Goal: Task Accomplishment & Management: Complete application form

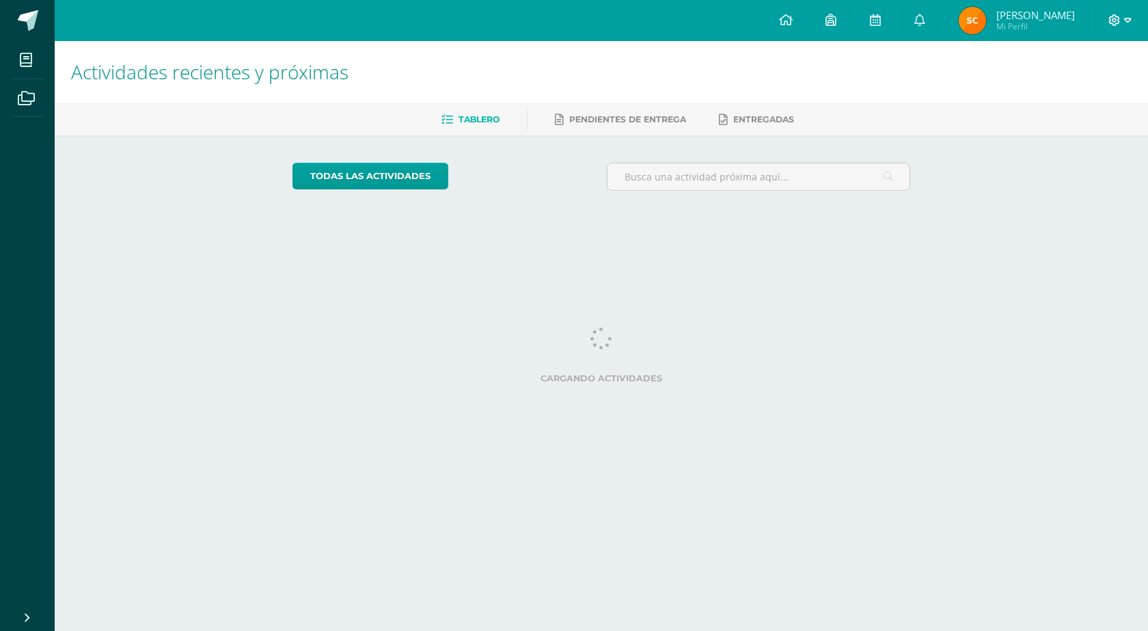
click at [1119, 19] on icon at bounding box center [1115, 20] width 12 height 12
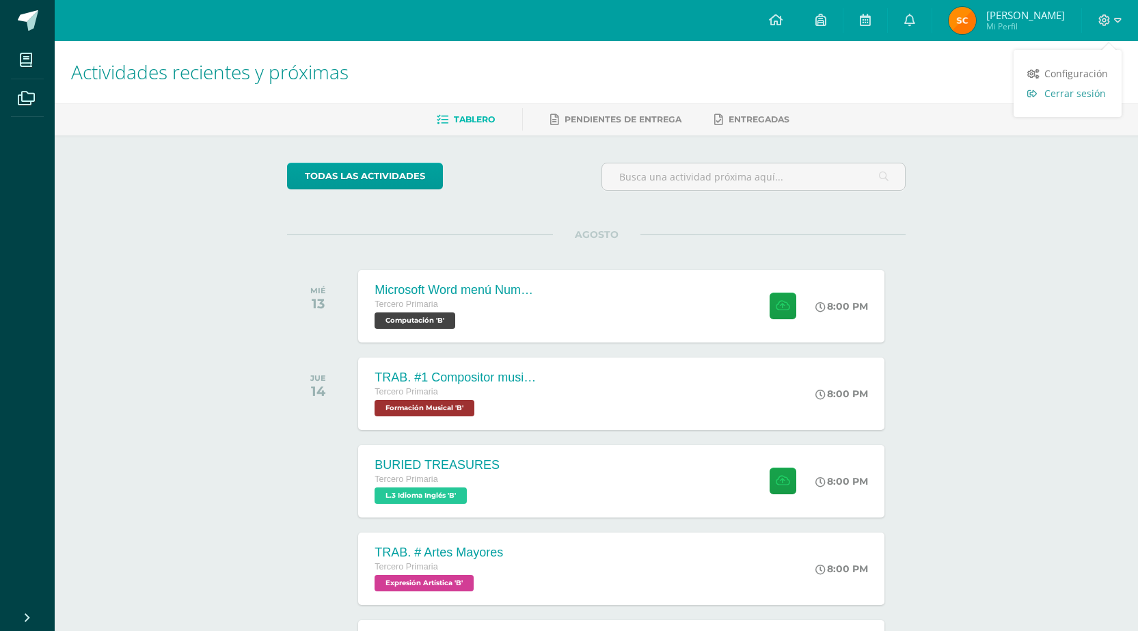
click at [1077, 96] on span "Cerrar sesión" at bounding box center [1075, 93] width 62 height 13
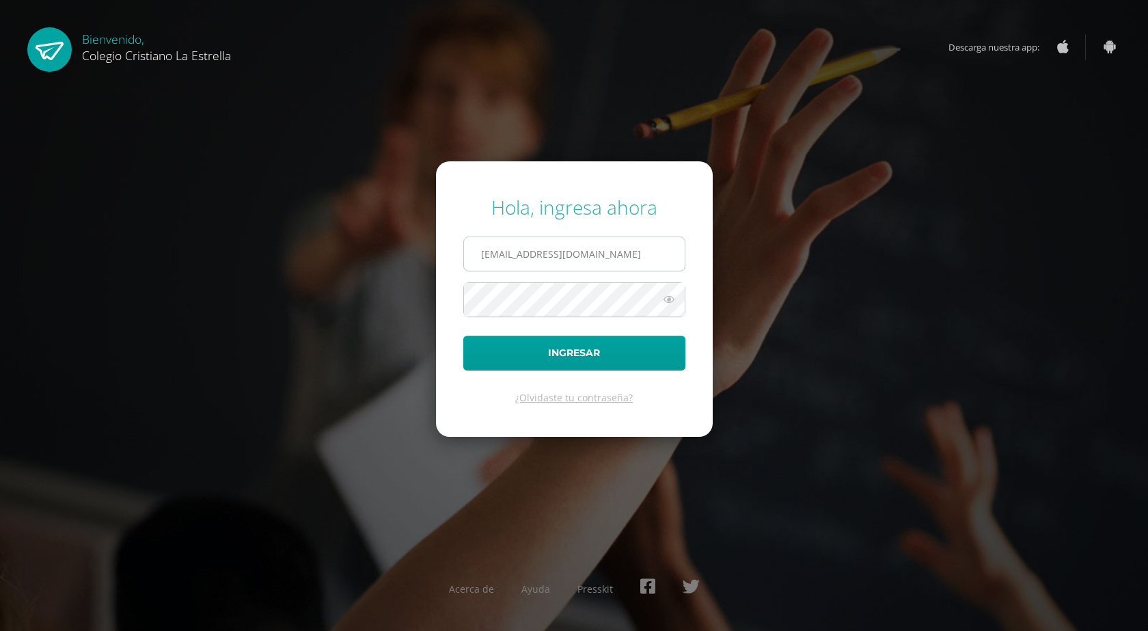
click at [601, 247] on input "[EMAIL_ADDRESS][DOMAIN_NAME]" at bounding box center [574, 253] width 221 height 33
type input "[EMAIL_ADDRESS][DOMAIN_NAME]"
click at [569, 351] on button "Ingresar" at bounding box center [574, 353] width 222 height 35
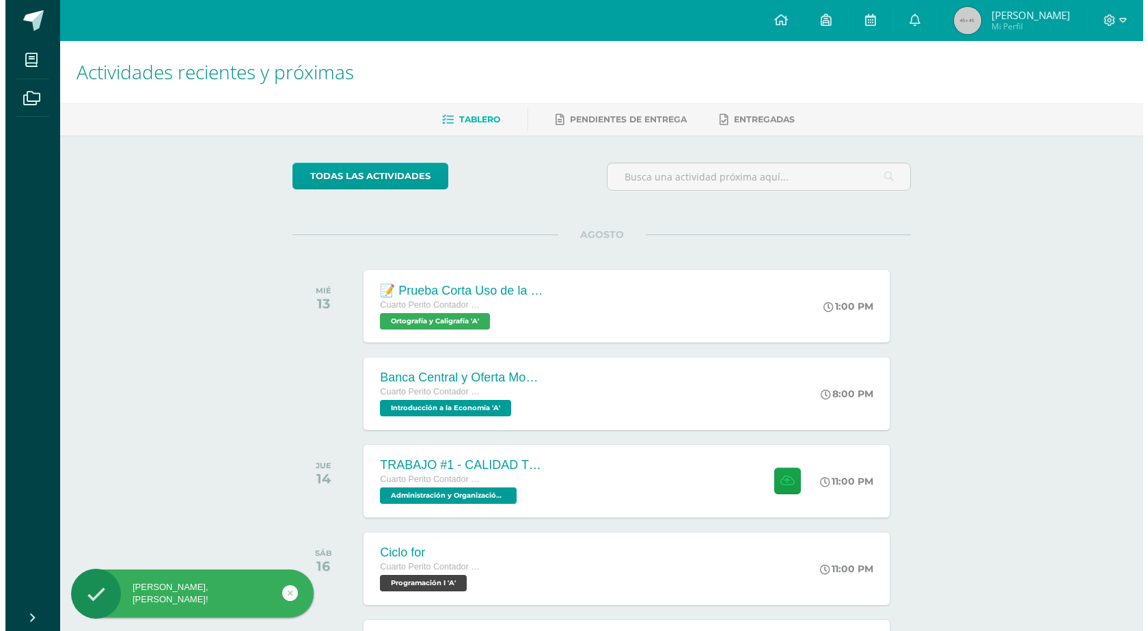
scroll to position [68, 0]
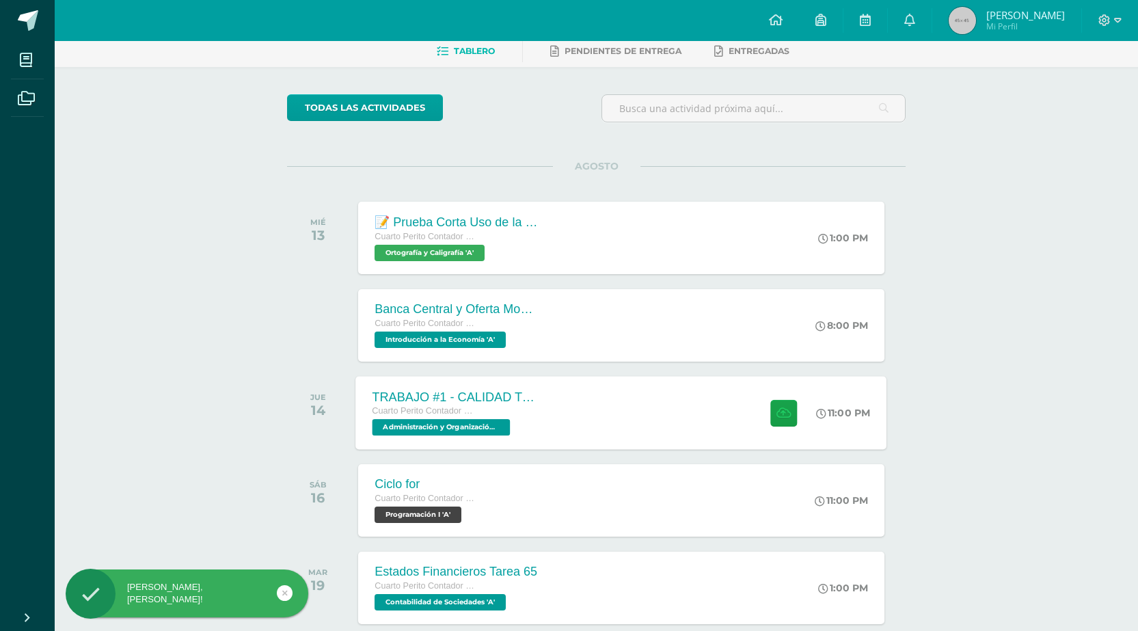
click at [640, 404] on div "TRABAJO #1 - CALIDAD TOTAL Cuarto Perito Contador con Orientación en Computació…" at bounding box center [621, 412] width 531 height 73
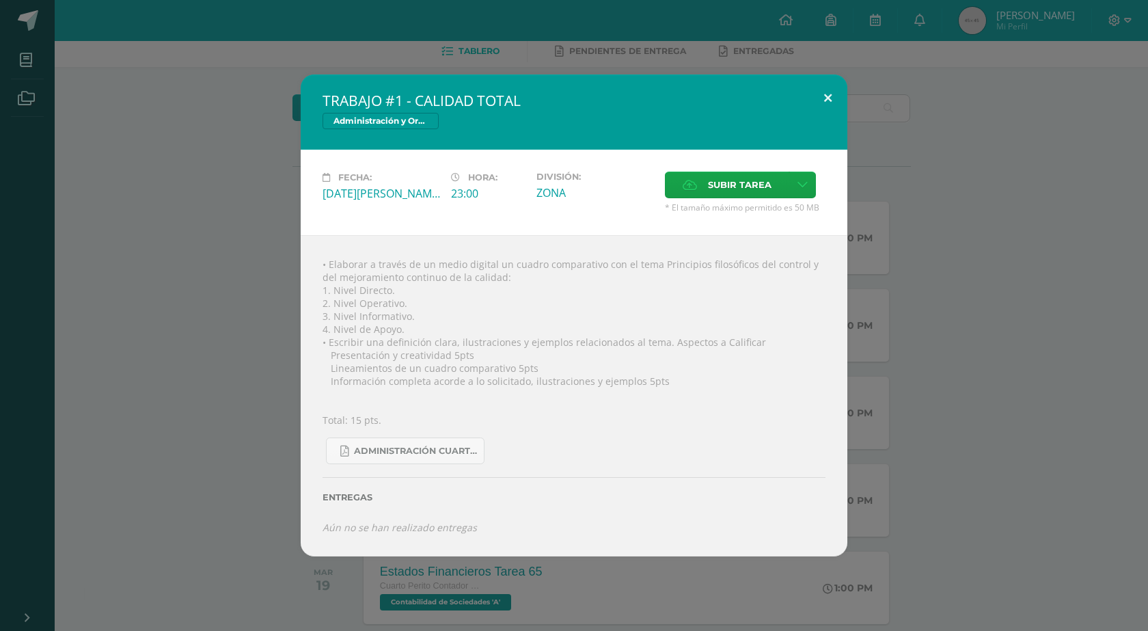
click at [824, 92] on button at bounding box center [827, 97] width 39 height 46
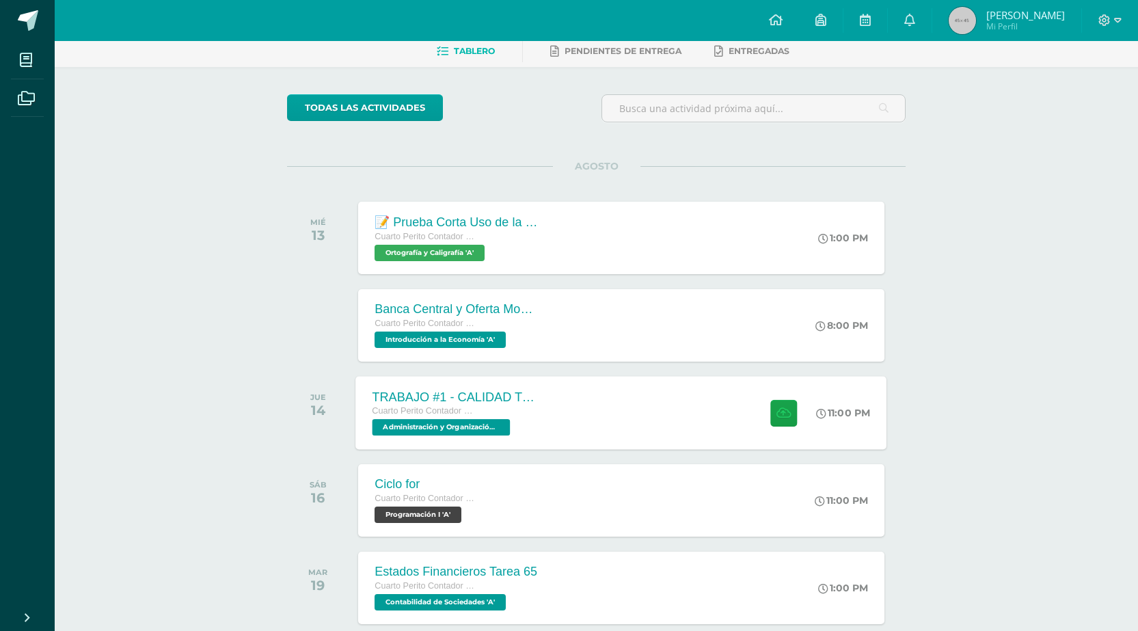
click at [702, 394] on div "TRABAJO #1 - CALIDAD TOTAL Cuarto Perito Contador con Orientación en Computació…" at bounding box center [621, 412] width 531 height 73
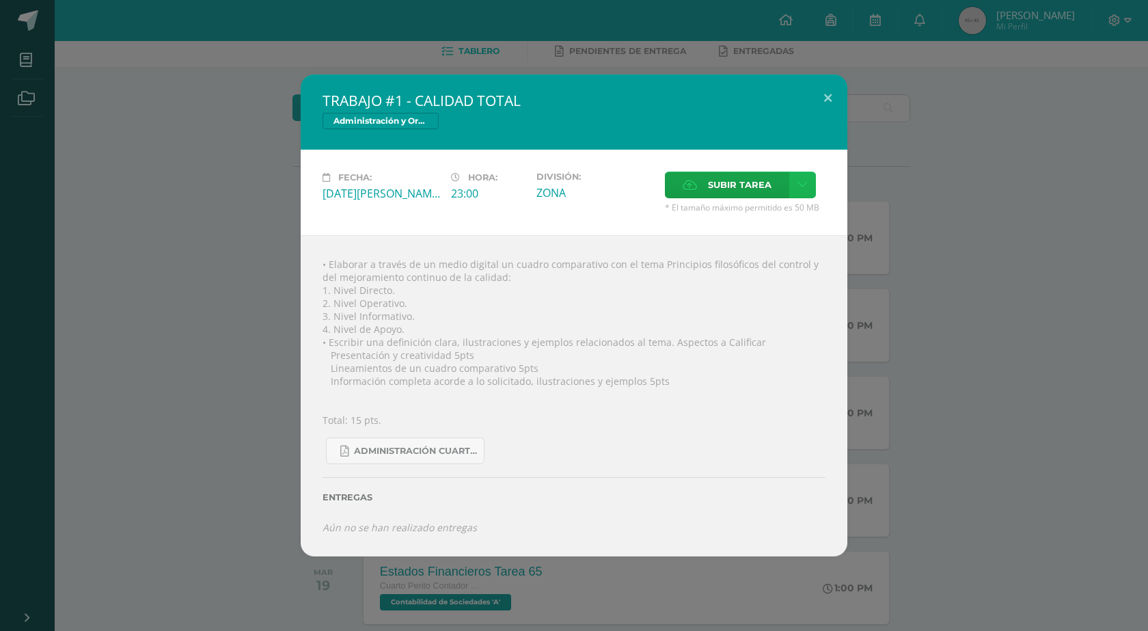
click at [806, 182] on icon at bounding box center [802, 185] width 10 height 12
click at [778, 210] on link "Subir enlace" at bounding box center [754, 214] width 137 height 21
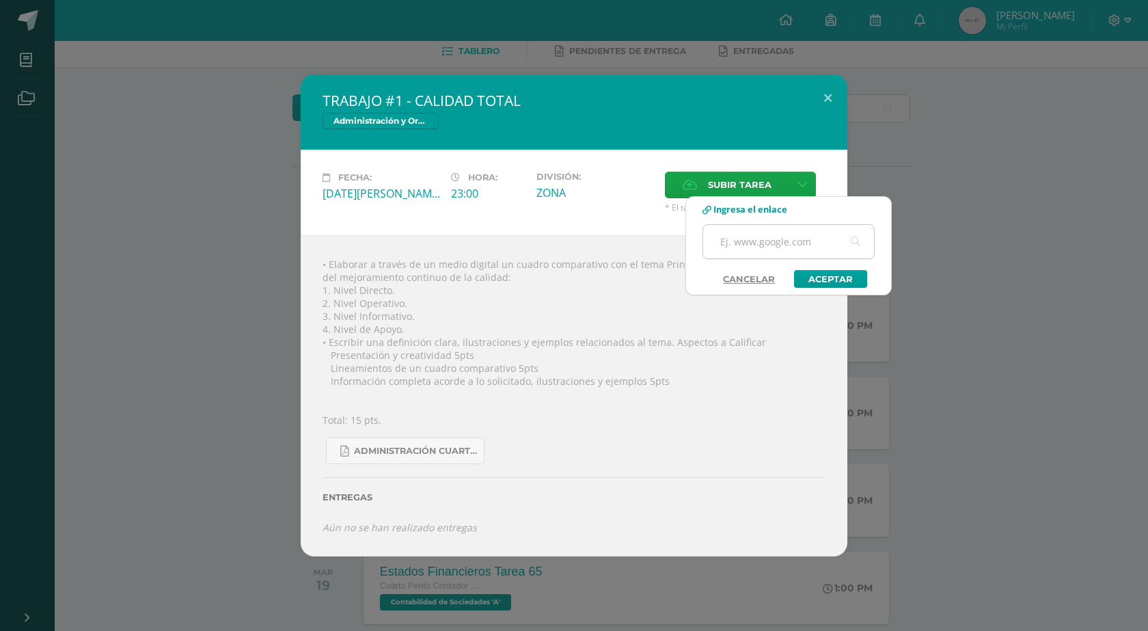
paste input "[URL][DOMAIN_NAME]"
drag, startPoint x: 763, startPoint y: 238, endPoint x: 832, endPoint y: 240, distance: 69.7
click at [832, 240] on input "[URL][DOMAIN_NAME]" at bounding box center [788, 241] width 171 height 33
type input "[URL][DOMAIN_NAME]"
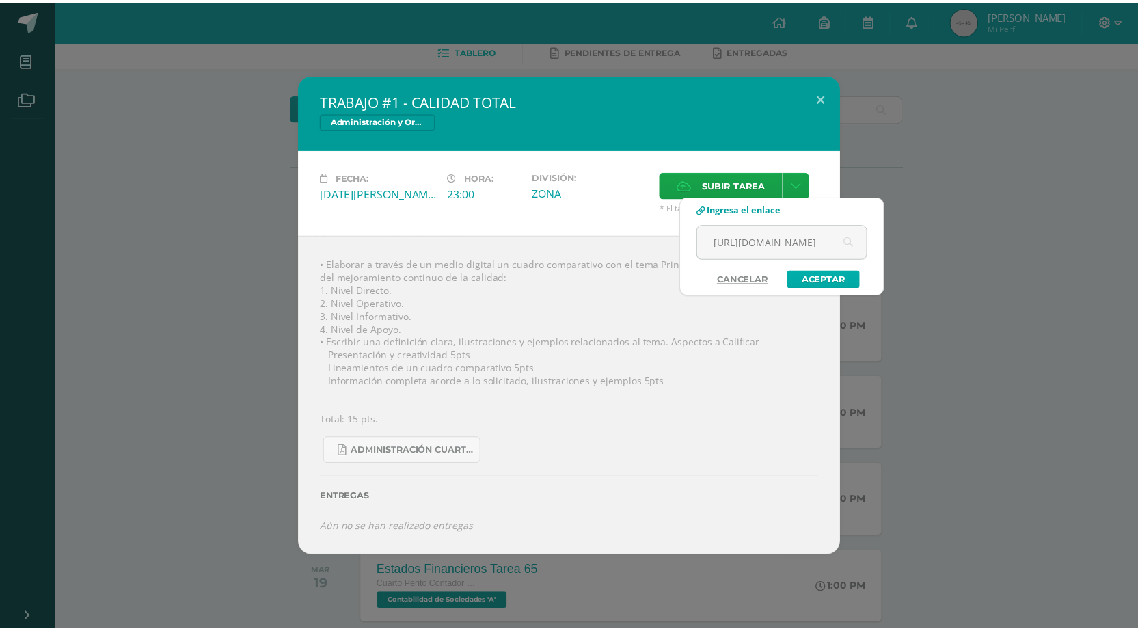
scroll to position [0, 0]
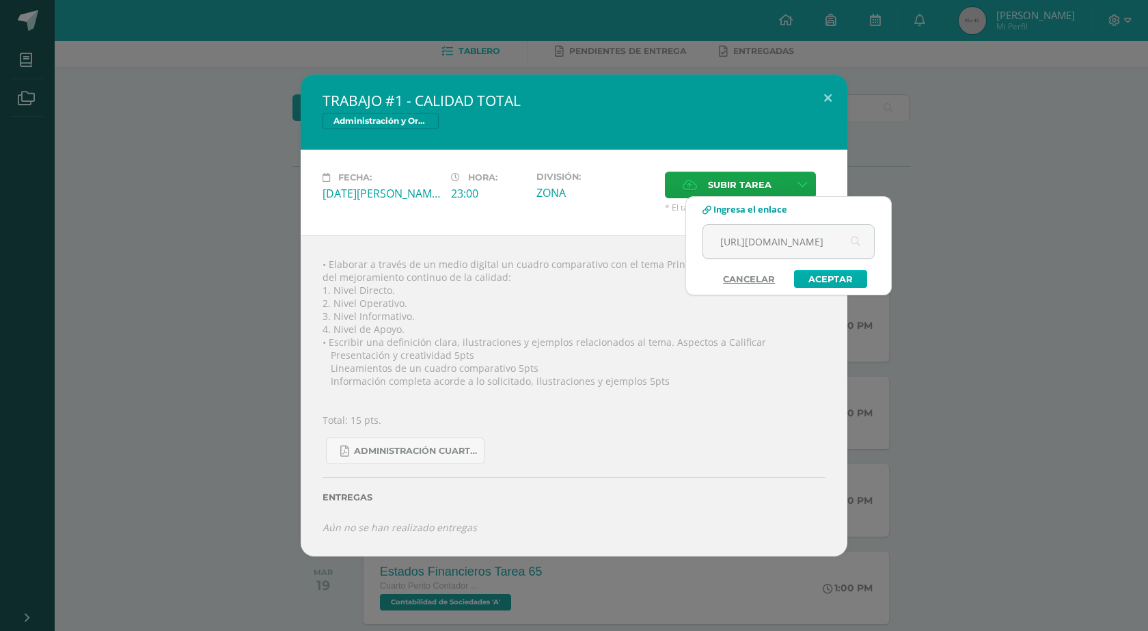
click at [826, 282] on link "Aceptar" at bounding box center [830, 279] width 73 height 18
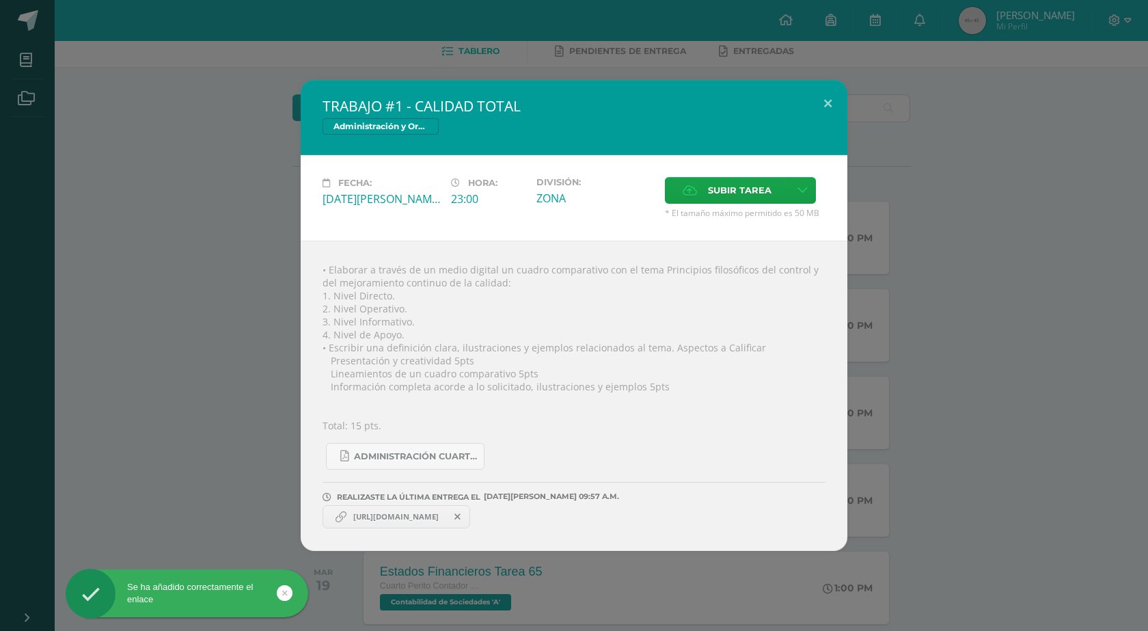
click at [446, 519] on span "[URL][DOMAIN_NAME]" at bounding box center [395, 516] width 99 height 11
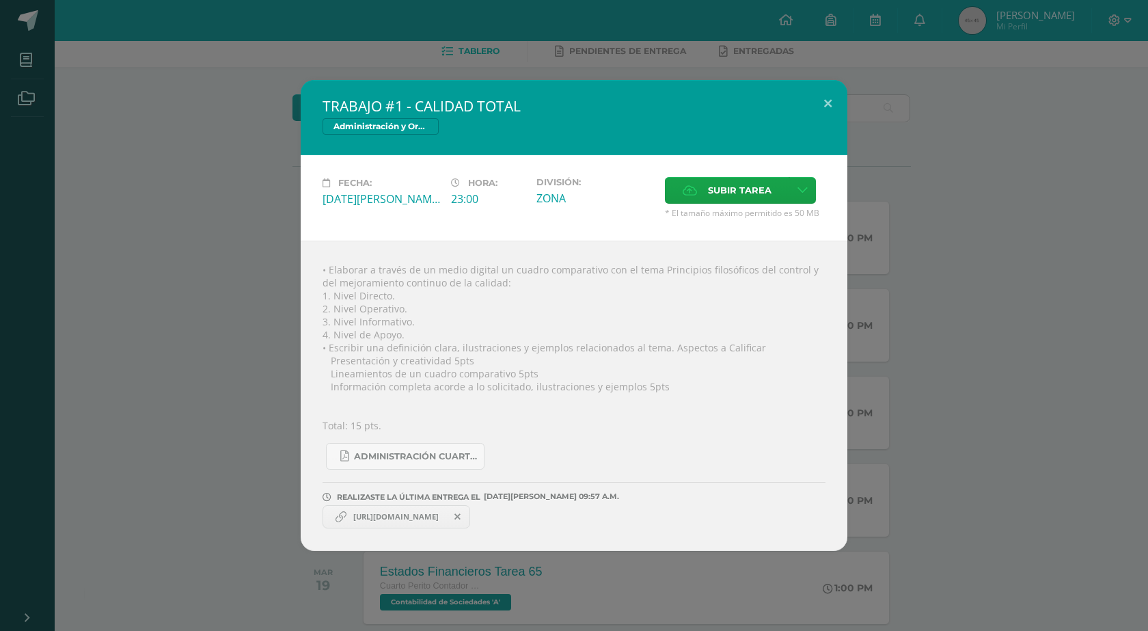
click at [446, 516] on span "[URL][DOMAIN_NAME]" at bounding box center [395, 516] width 99 height 11
click at [339, 515] on icon at bounding box center [341, 516] width 11 height 11
click at [356, 510] on link "[URL][DOMAIN_NAME]" at bounding box center [397, 516] width 148 height 23
drag, startPoint x: 398, startPoint y: 511, endPoint x: 441, endPoint y: 511, distance: 43.7
click at [399, 511] on span "[URL][DOMAIN_NAME]" at bounding box center [395, 516] width 99 height 11
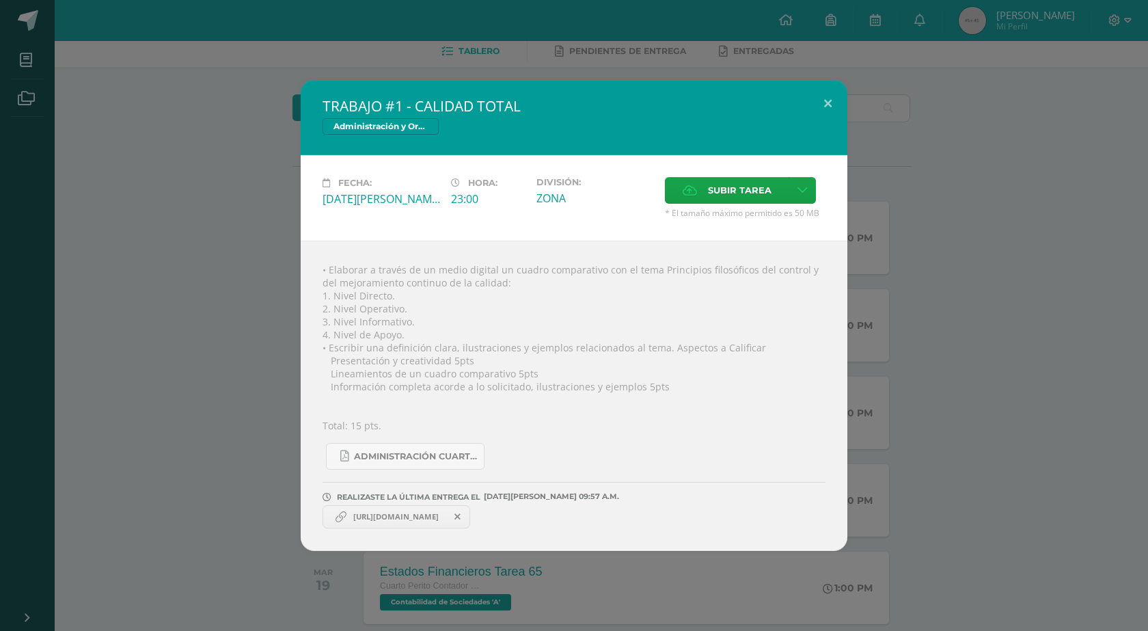
click at [585, 497] on span "[DATE][PERSON_NAME] 09:57 A.M." at bounding box center [549, 496] width 139 height 1
click at [829, 100] on button at bounding box center [827, 103] width 39 height 46
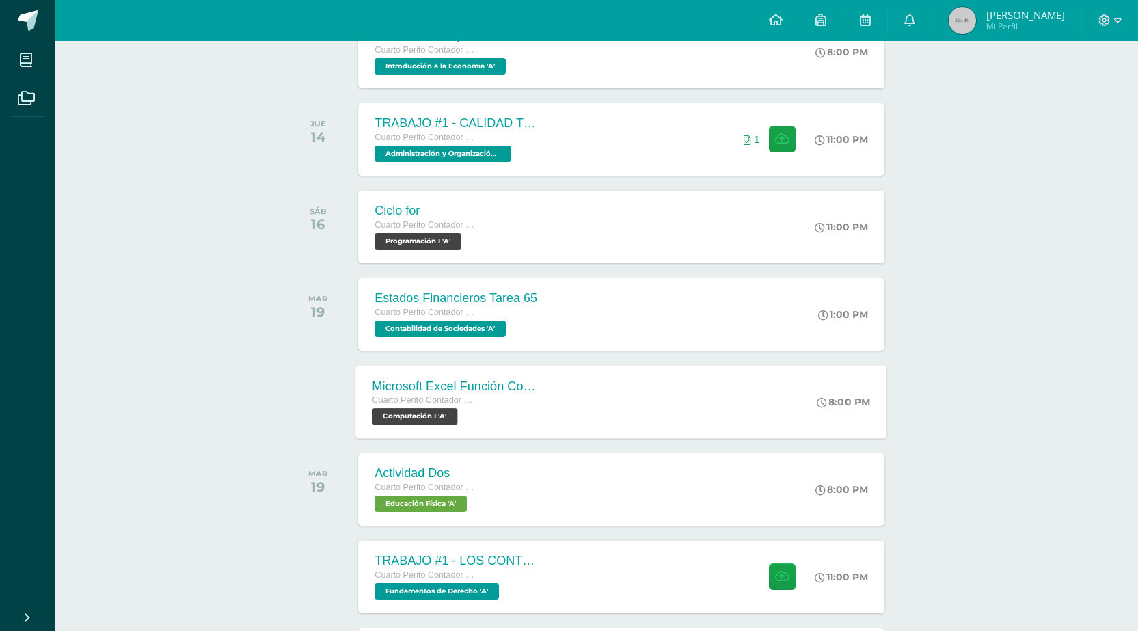
scroll to position [137, 0]
